Goal: Navigation & Orientation: Find specific page/section

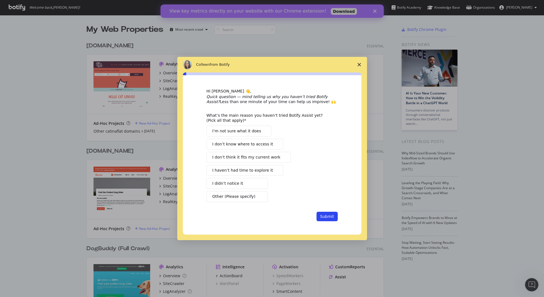
click at [358, 63] on icon "Close survey" at bounding box center [358, 64] width 3 height 3
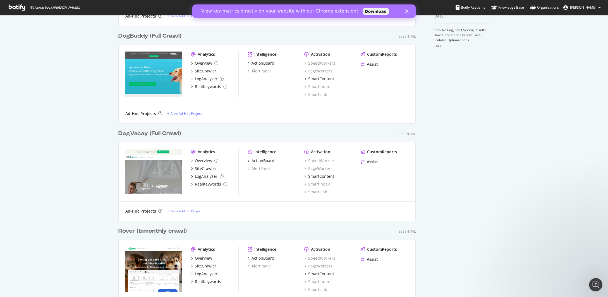
scroll to position [243, 0]
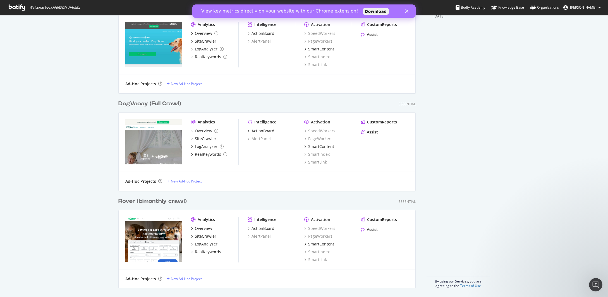
click at [170, 202] on div "Rover (bimonthly crawl)" at bounding box center [152, 202] width 68 height 8
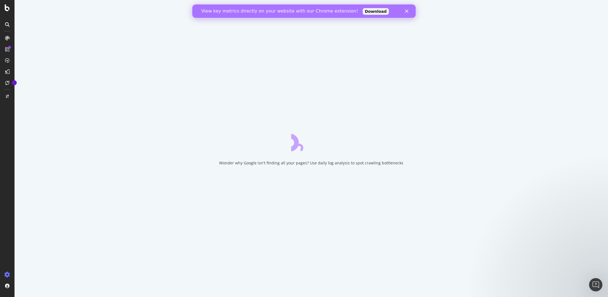
click at [408, 11] on div "Close" at bounding box center [408, 10] width 6 height 3
